Goal: Entertainment & Leisure: Consume media (video, audio)

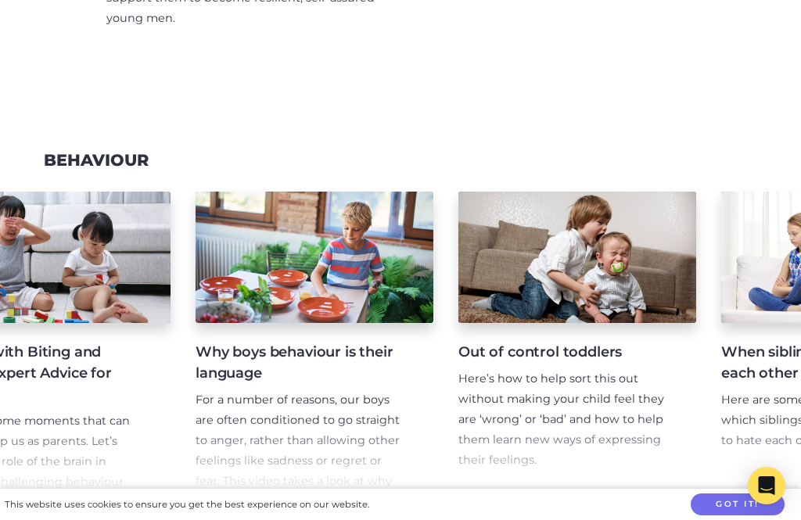
scroll to position [0, 1160]
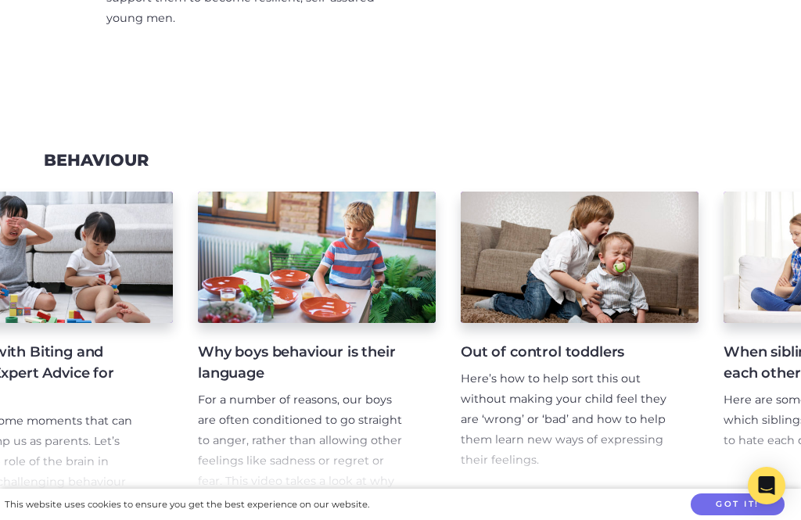
click at [366, 416] on p "For a number of reasons, our boys are often conditioned to go straight to anger…" at bounding box center [304, 501] width 213 height 223
click at [300, 342] on h4 "Why boys behaviour is their language" at bounding box center [304, 363] width 213 height 42
